Goal: Find specific page/section: Find specific page/section

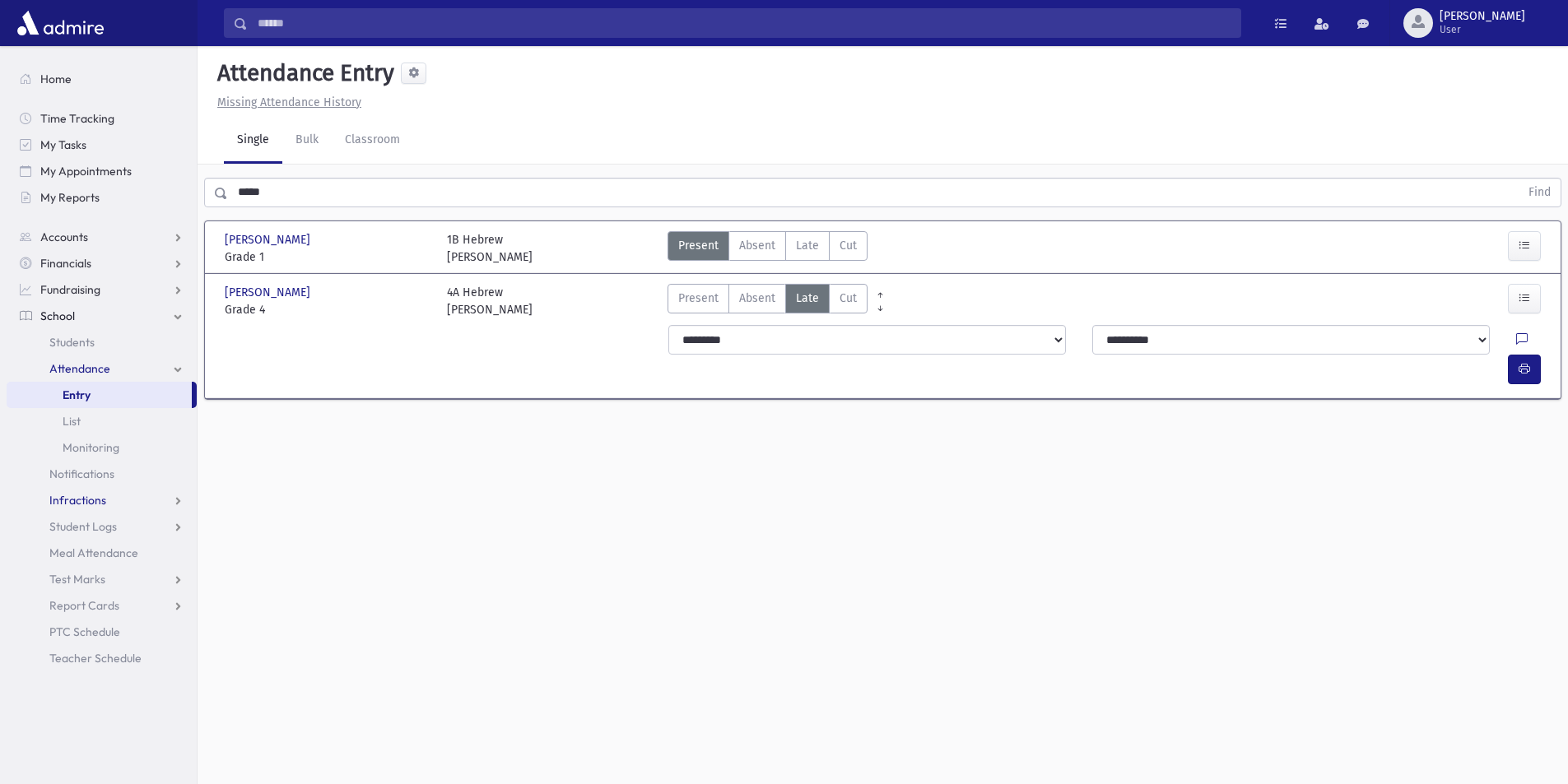
click at [105, 497] on link "Infractions" at bounding box center [102, 500] width 190 height 26
click at [86, 517] on link "Entry" at bounding box center [102, 526] width 190 height 26
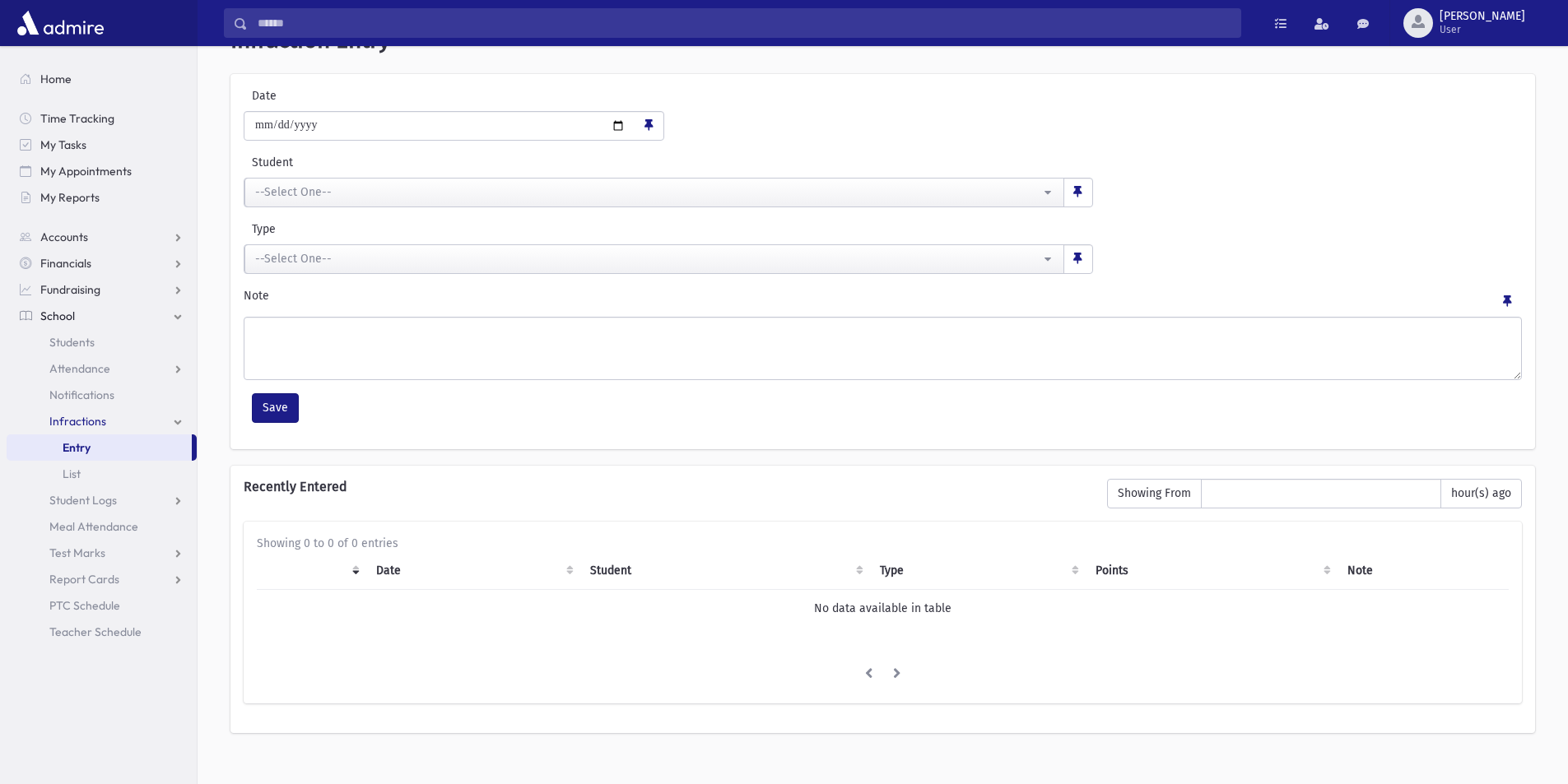
scroll to position [68, 0]
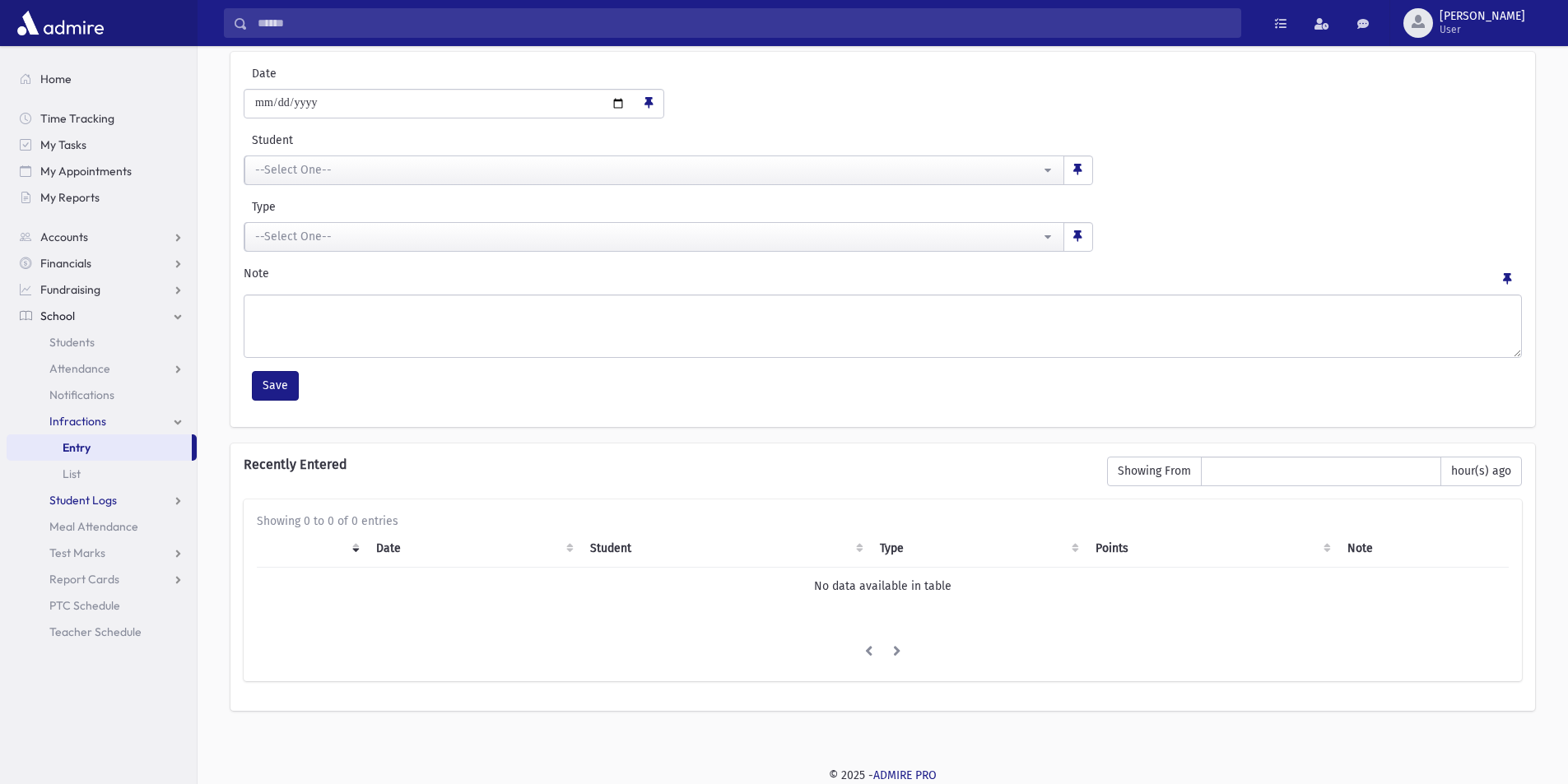
click at [92, 491] on link "Student Logs" at bounding box center [102, 500] width 190 height 26
click at [75, 528] on span "Entry" at bounding box center [76, 526] width 28 height 15
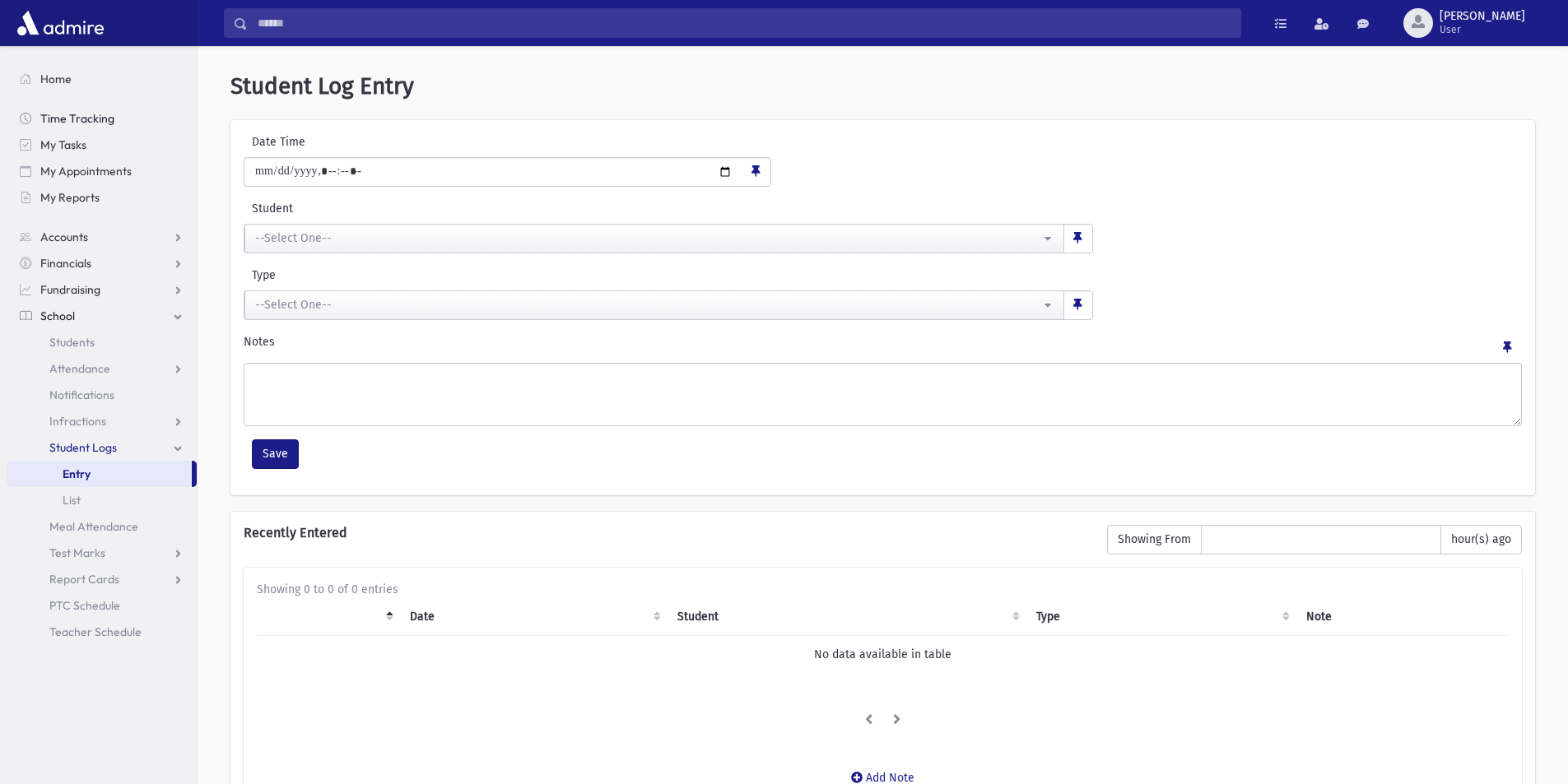
click at [81, 116] on span "Time Tracking" at bounding box center [77, 118] width 74 height 15
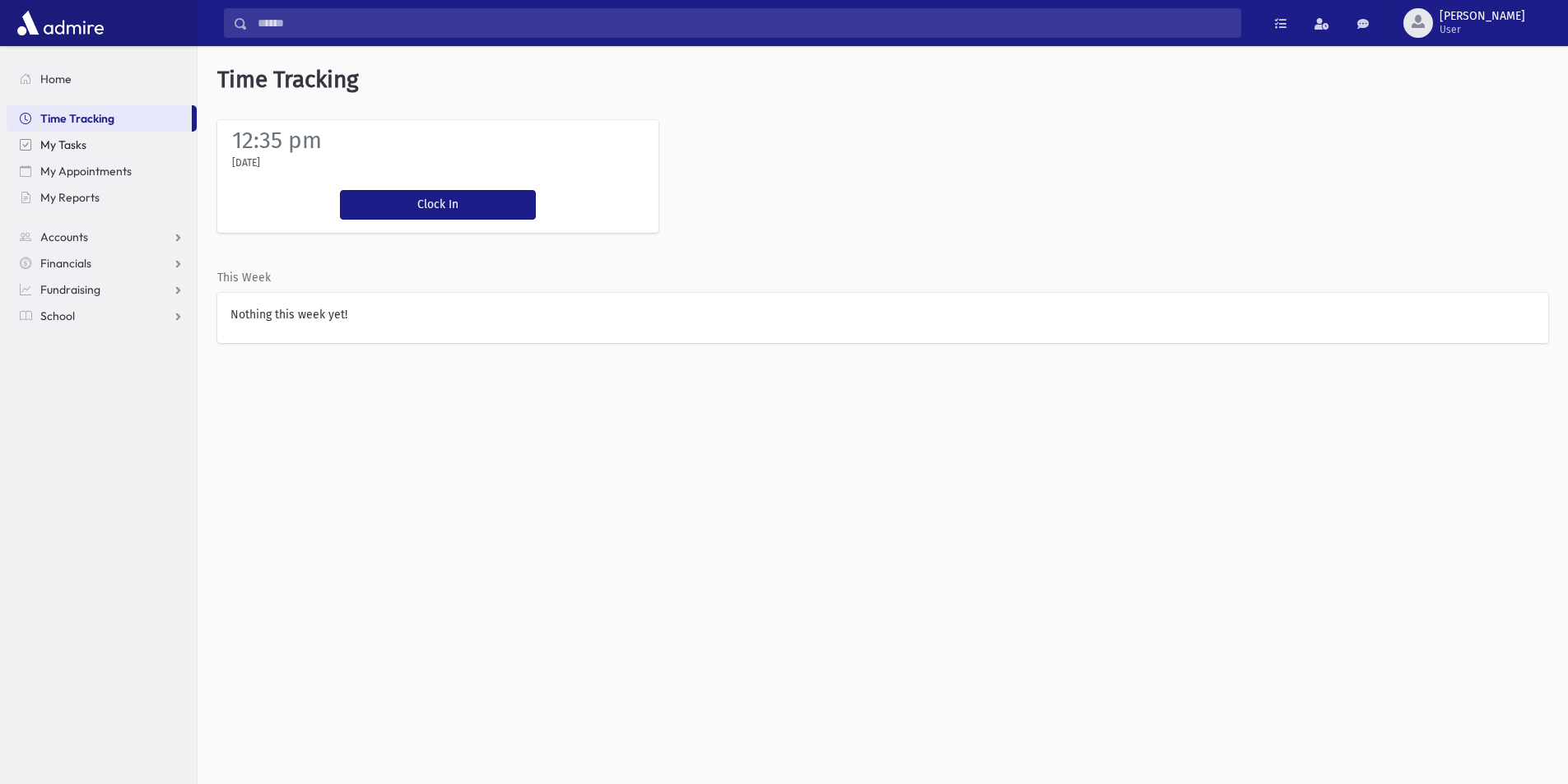
click at [65, 144] on span "My Tasks" at bounding box center [63, 145] width 46 height 15
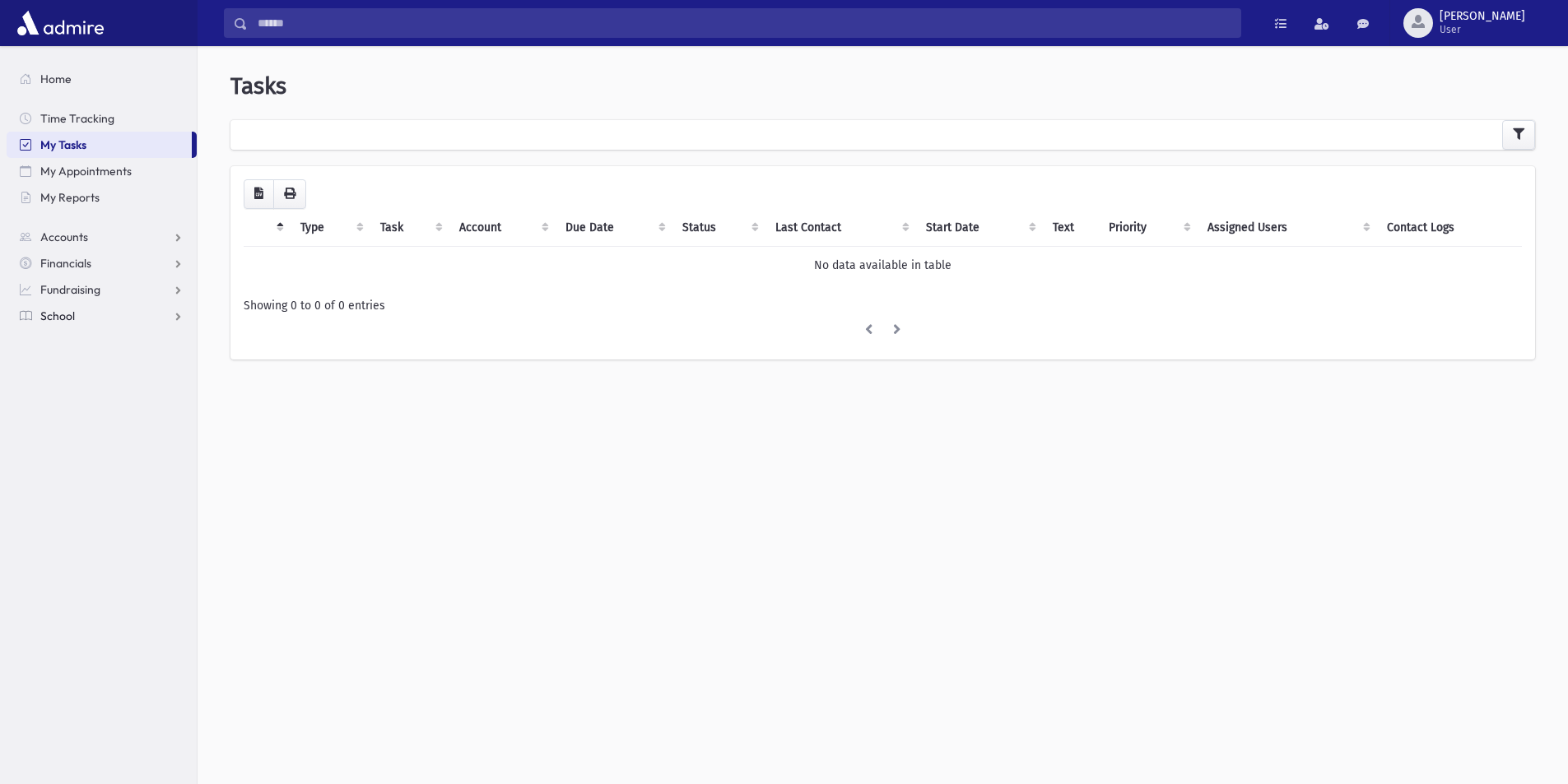
click at [92, 324] on link "School" at bounding box center [102, 316] width 190 height 26
click at [73, 350] on link "Students" at bounding box center [102, 342] width 190 height 26
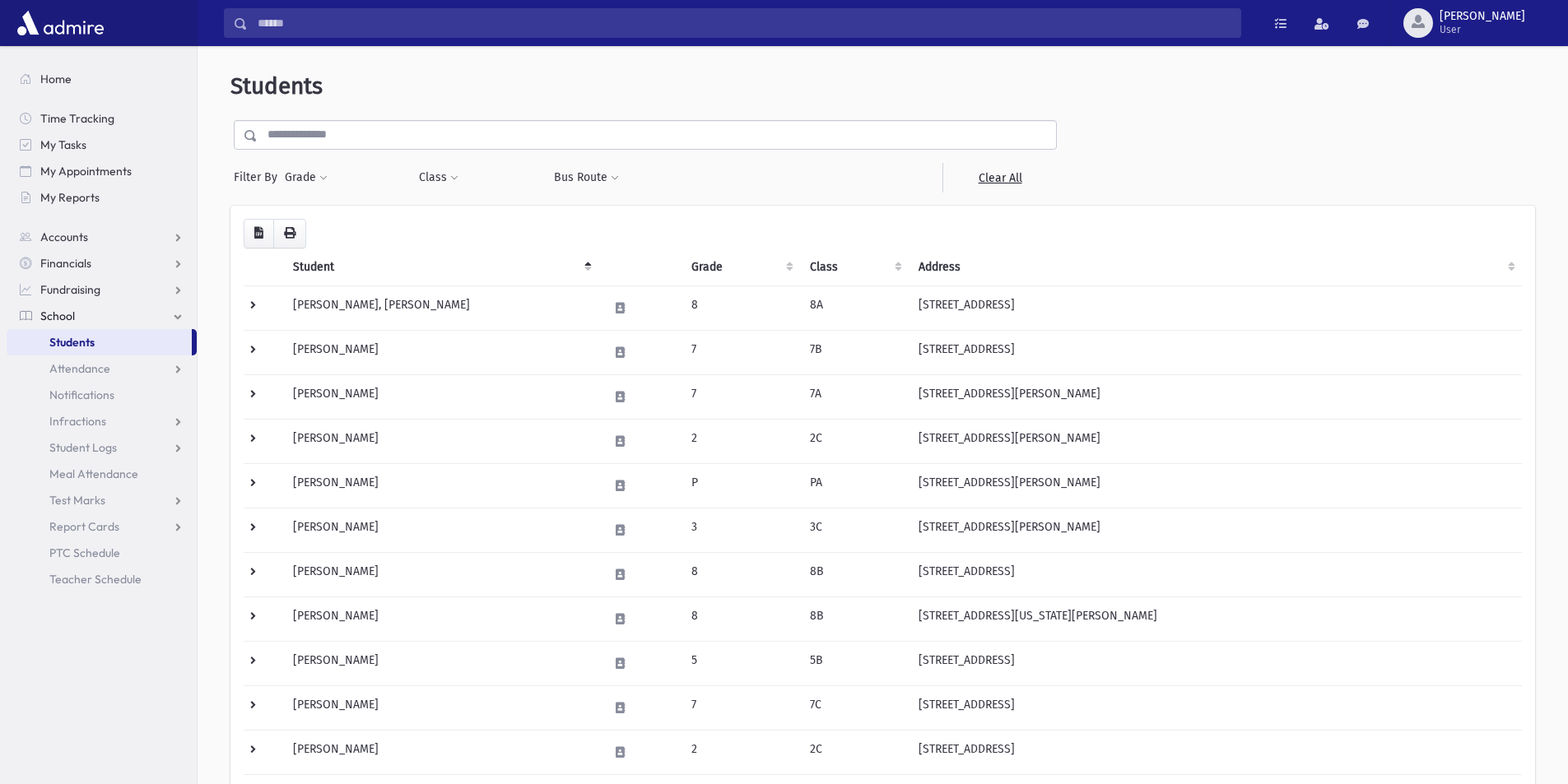
click at [315, 133] on input "text" at bounding box center [656, 135] width 798 height 29
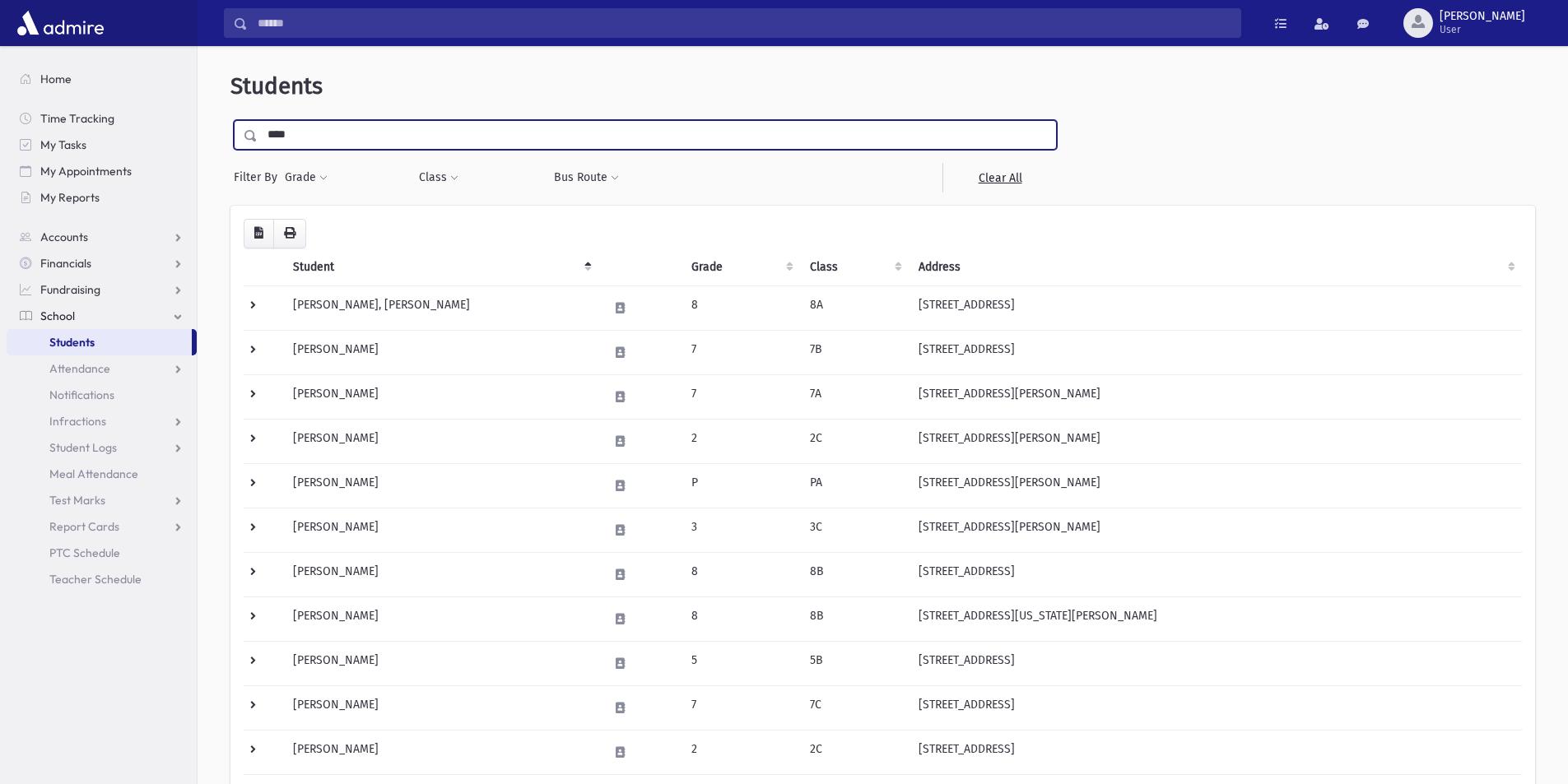
type input "****"
click at [231, 120] on input "submit" at bounding box center [253, 131] width 46 height 22
